Goal: Transaction & Acquisition: Purchase product/service

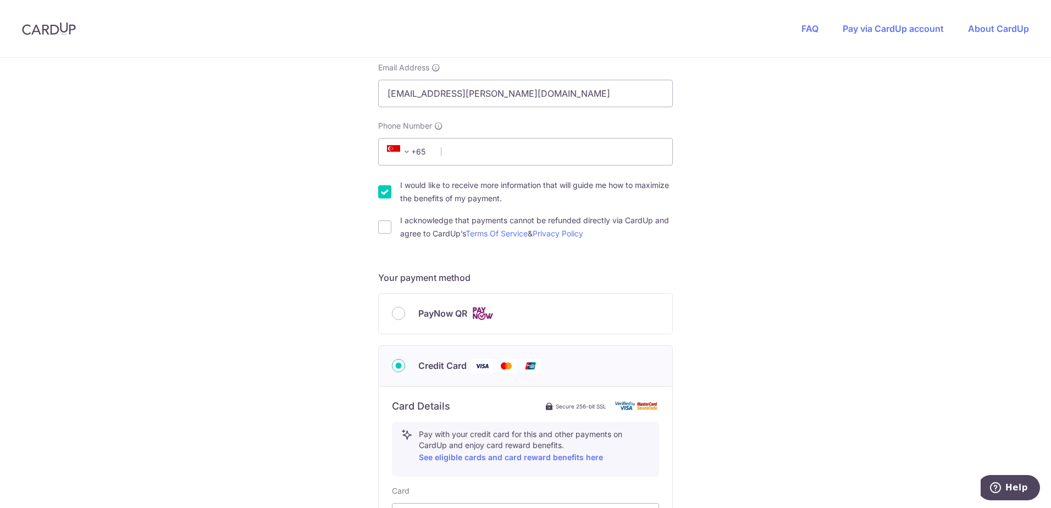
scroll to position [275, 0]
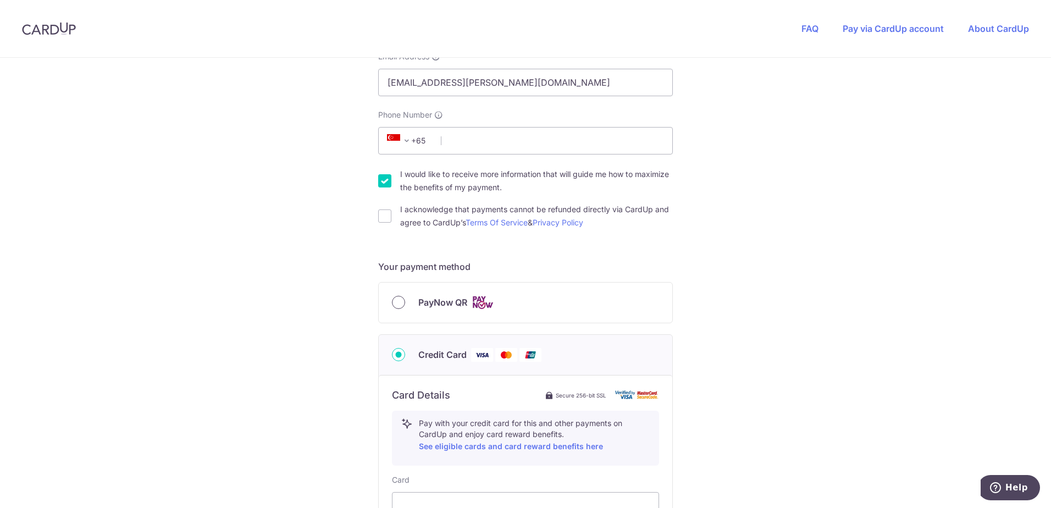
click at [396, 300] on input "PayNow QR" at bounding box center [398, 302] width 13 height 13
radio input "true"
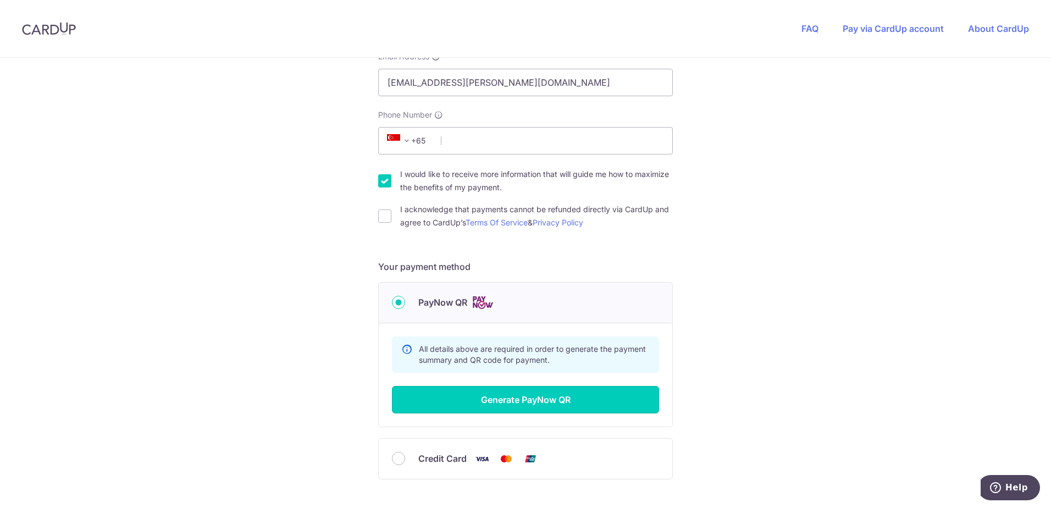
click at [533, 403] on button "Generate PayNow QR" at bounding box center [525, 399] width 267 height 27
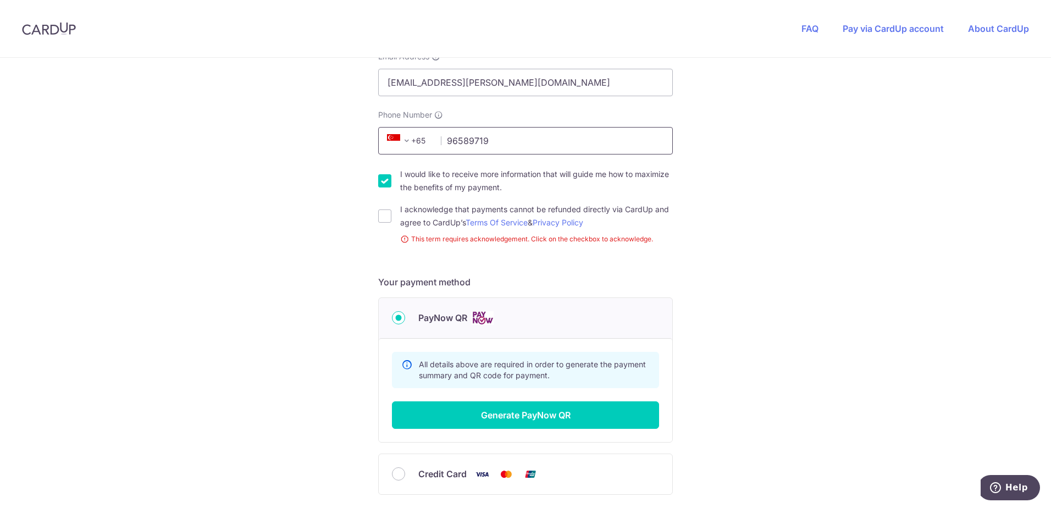
type input "96589719"
select select "65"
click at [416, 141] on span "+20" at bounding box center [408, 140] width 49 height 13
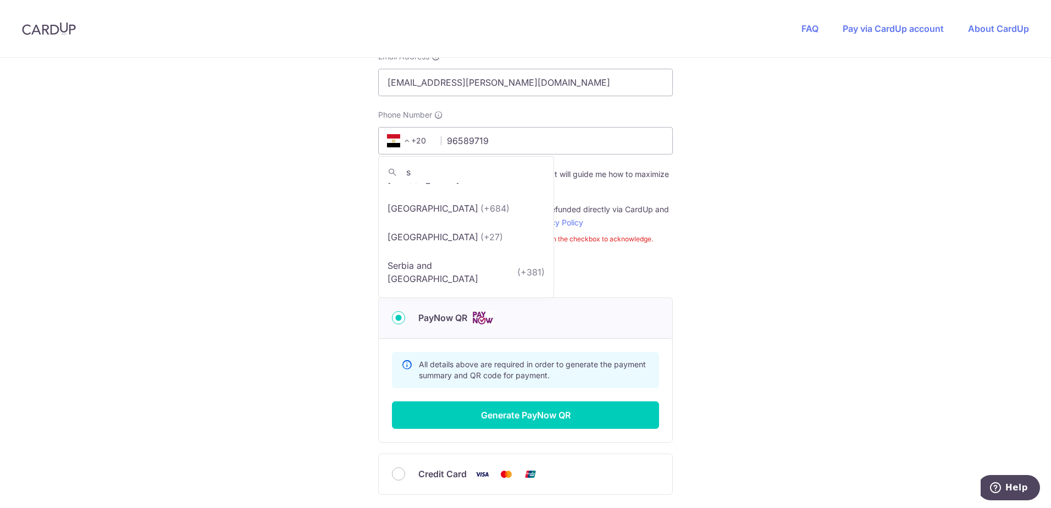
scroll to position [0, 0]
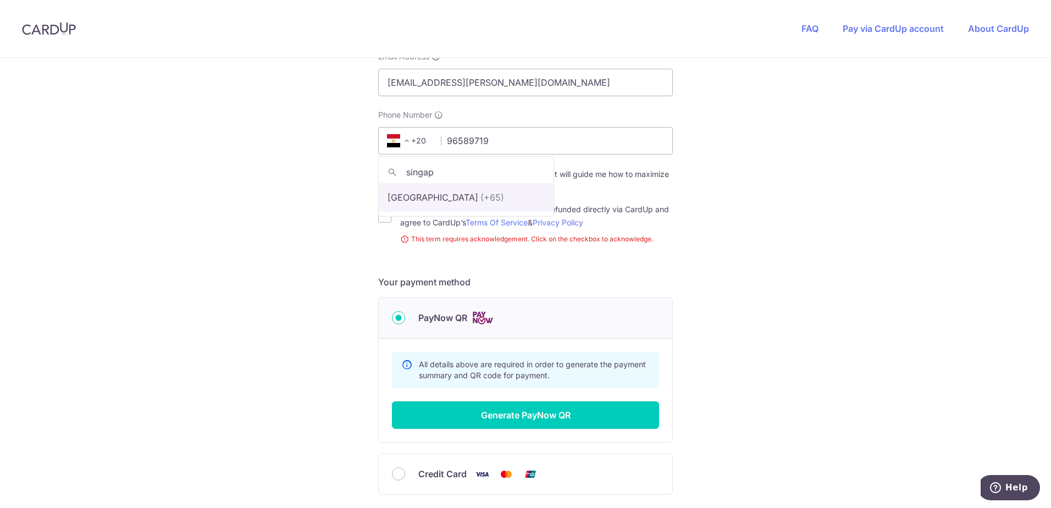
type input "singap"
select select "199"
click at [385, 175] on input "I would like to receive more information that will guide me how to maximize the…" at bounding box center [384, 180] width 13 height 13
checkbox input "false"
click at [383, 215] on input "I acknowledge that payments cannot be refunded directly via CardUp and agree to…" at bounding box center [384, 215] width 13 height 13
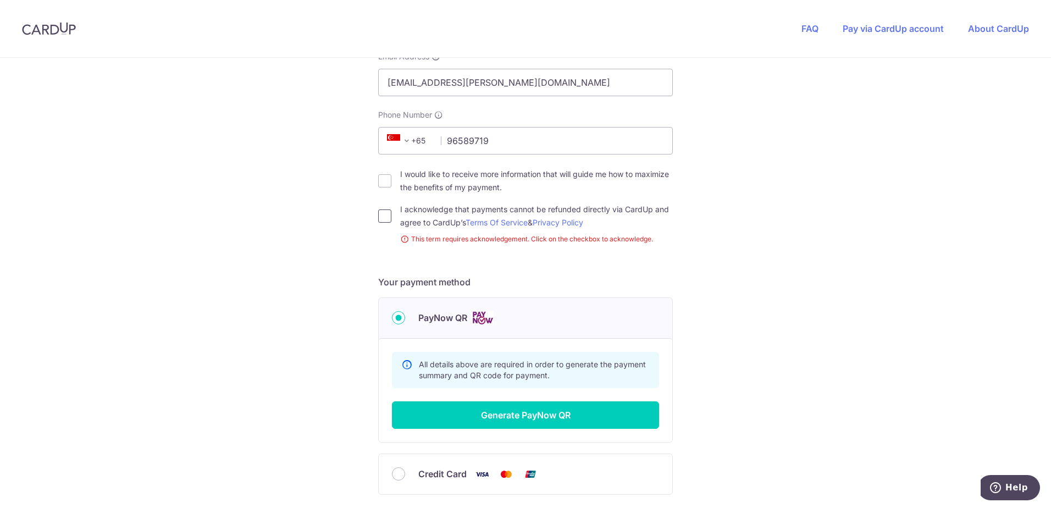
checkbox input "true"
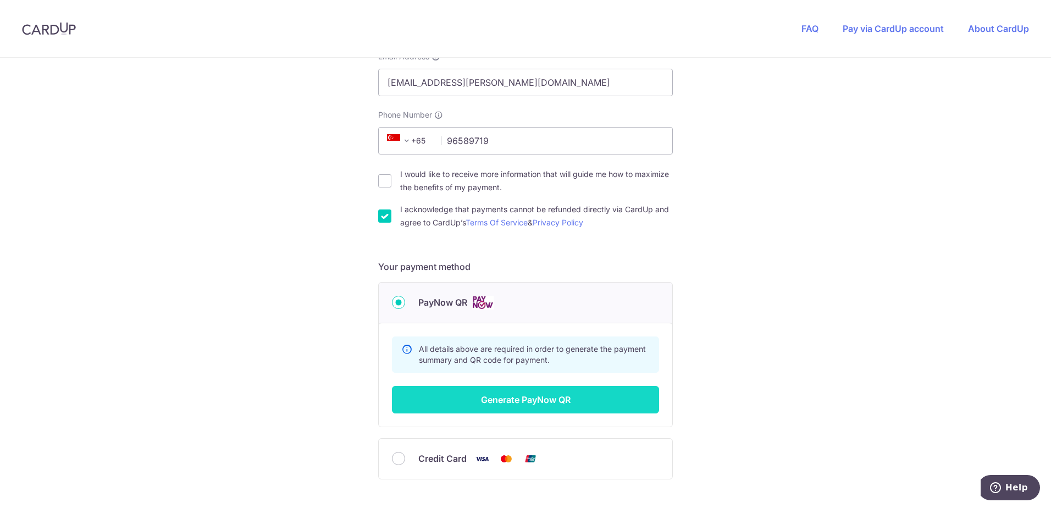
scroll to position [353, 0]
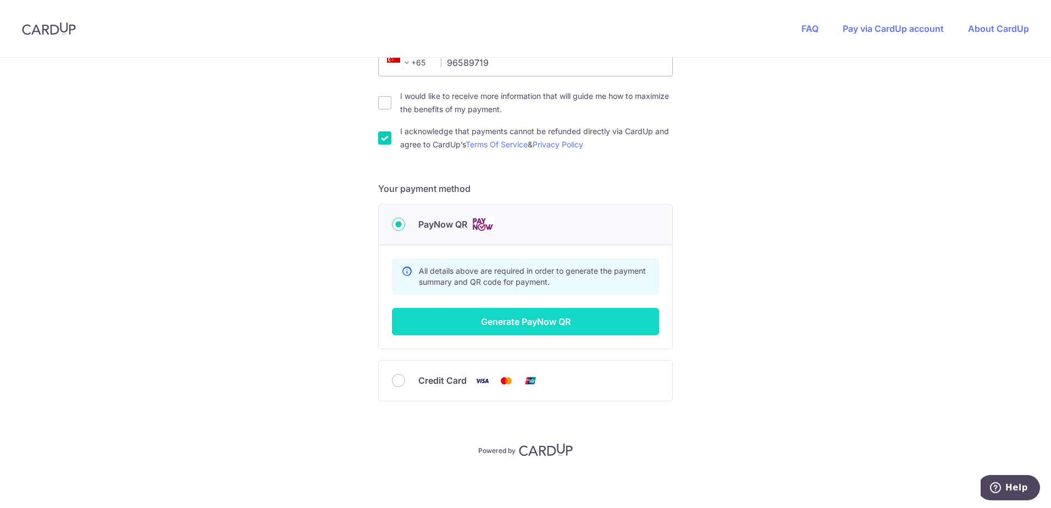
click at [526, 326] on button "Generate PayNow QR" at bounding box center [525, 321] width 267 height 27
